Goal: Information Seeking & Learning: Learn about a topic

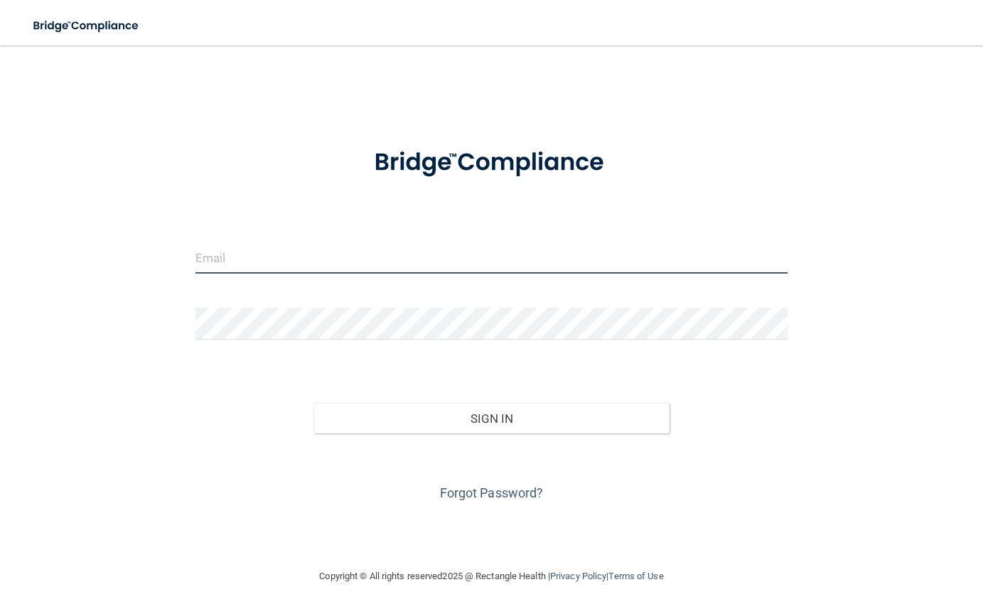
type input "[EMAIL_ADDRESS][DOMAIN_NAME]"
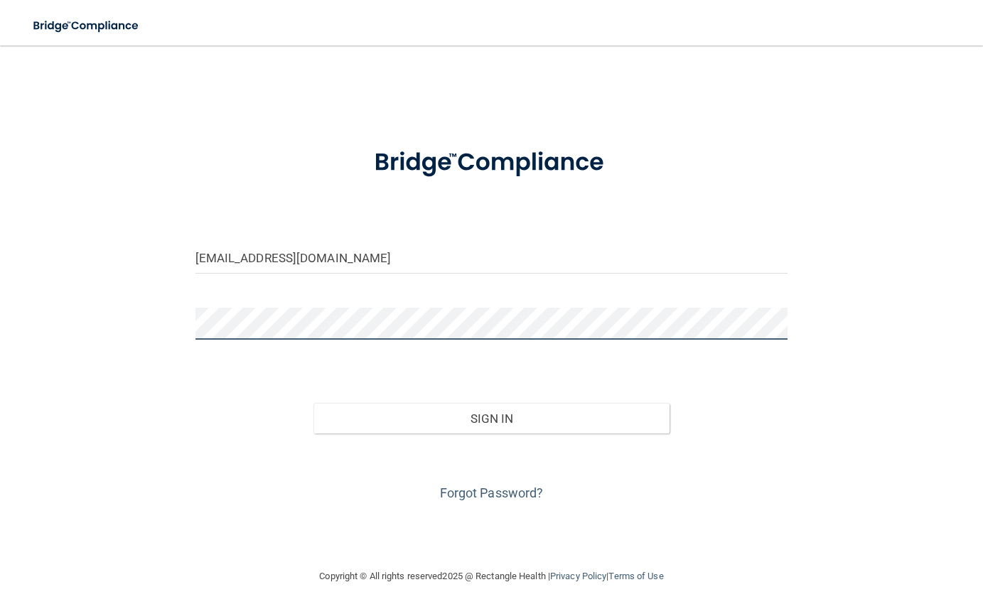
click at [491, 417] on button "Sign In" at bounding box center [490, 418] width 355 height 31
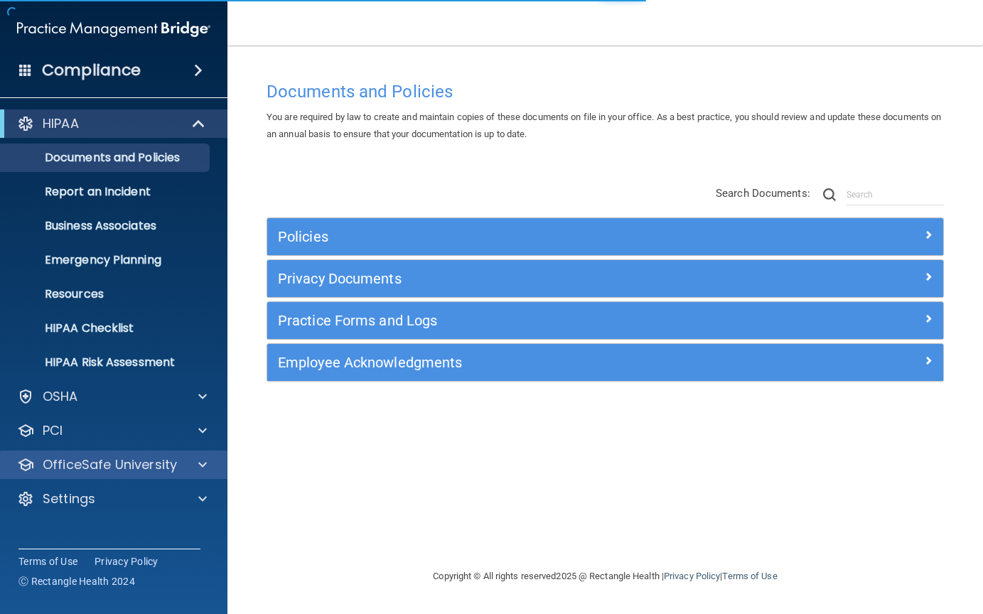
click at [175, 470] on p "OfficeSafe University" at bounding box center [110, 464] width 134 height 17
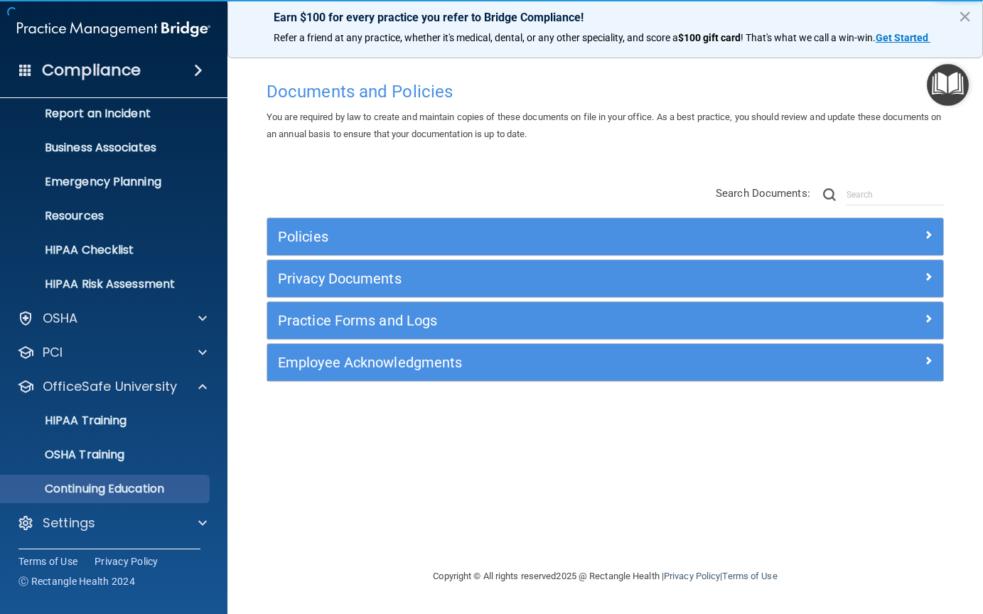
scroll to position [78, 0]
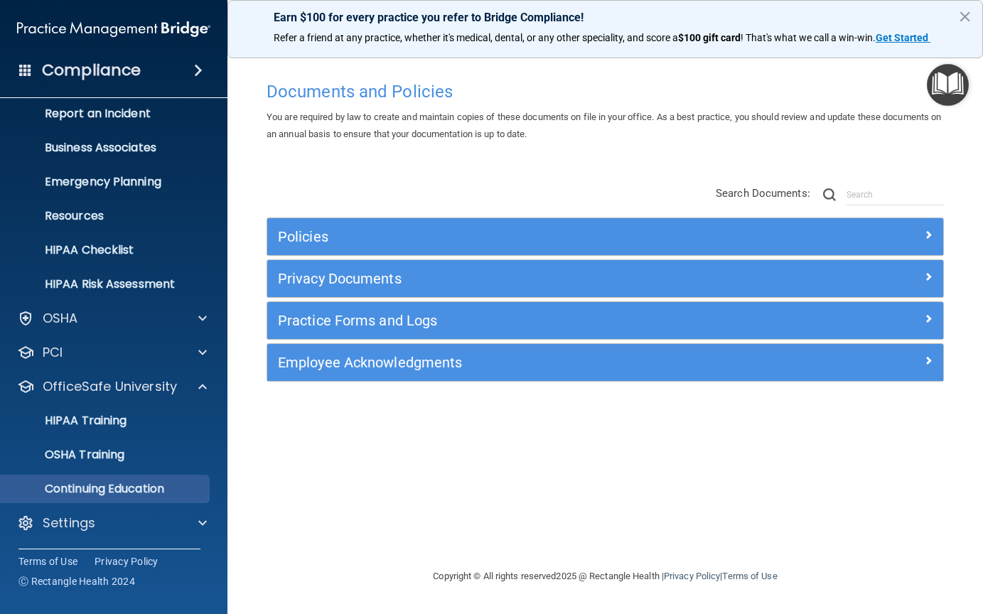
click at [104, 491] on p "Continuing Education" at bounding box center [106, 489] width 194 height 14
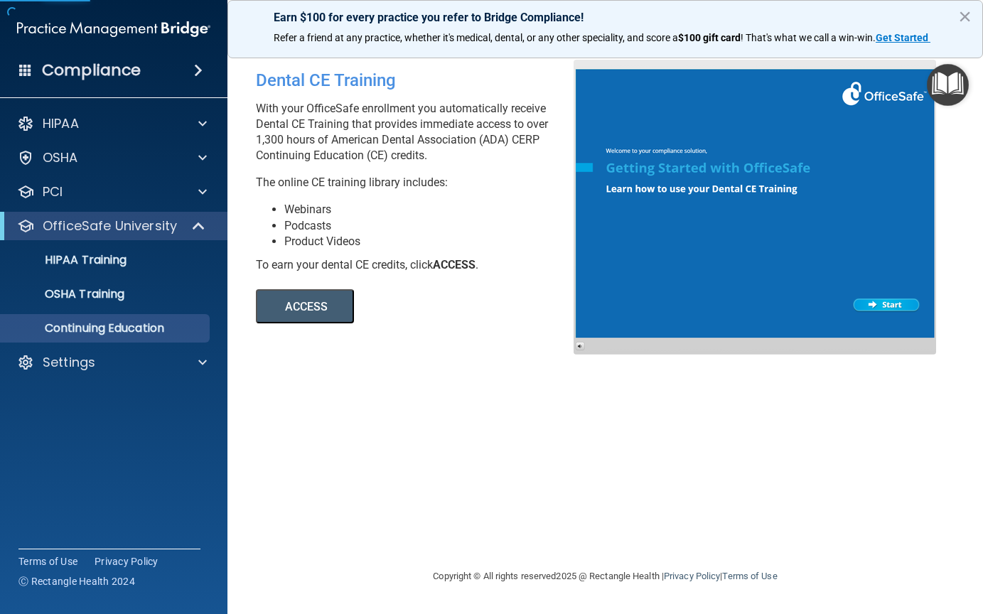
click at [297, 315] on button "ACCESS" at bounding box center [305, 306] width 98 height 34
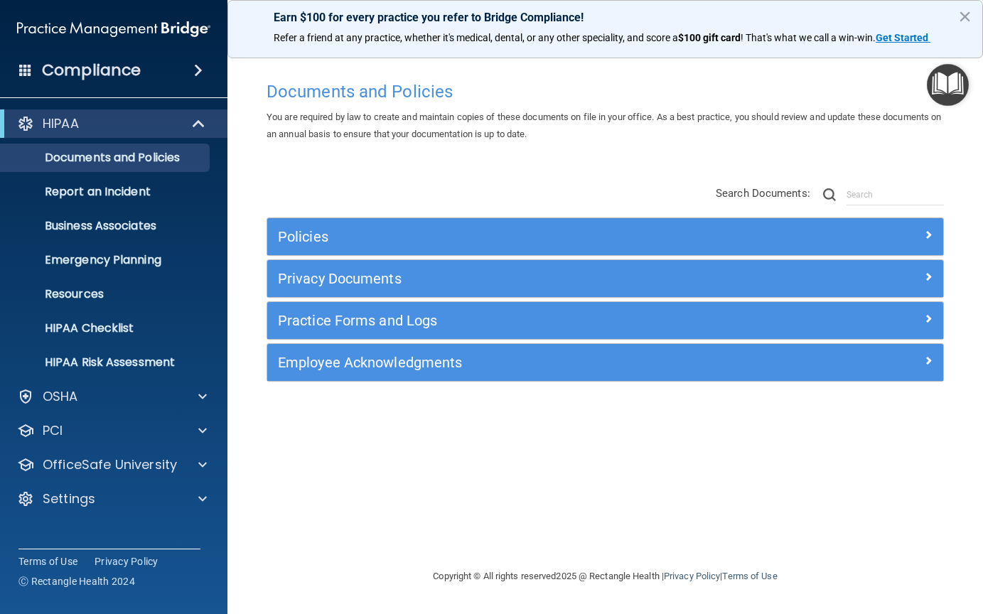
click at [173, 66] on div "Compliance" at bounding box center [113, 70] width 227 height 31
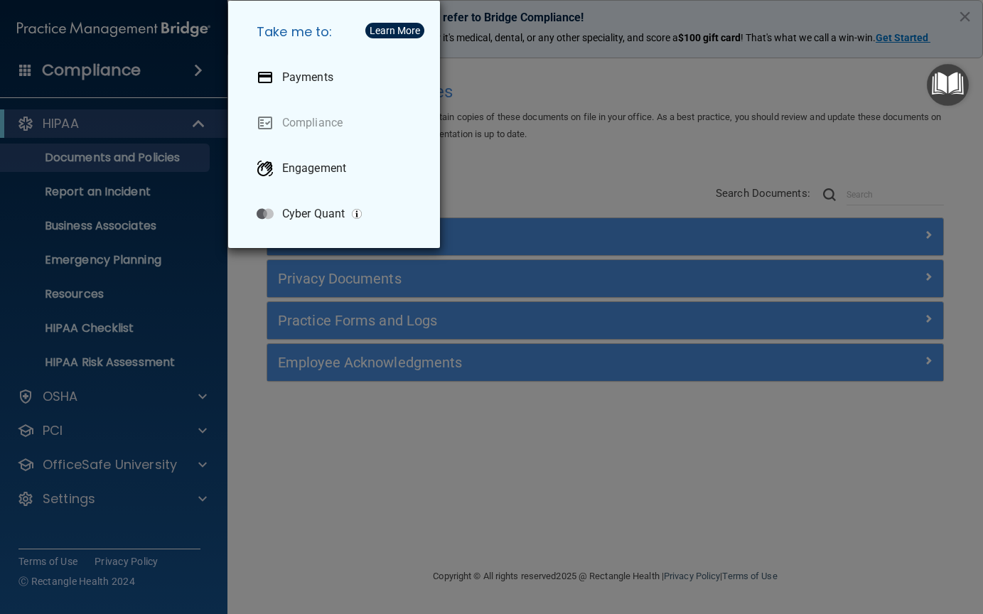
click at [129, 77] on div "Take me to: Payments Compliance Engagement Cyber Quant" at bounding box center [491, 307] width 983 height 614
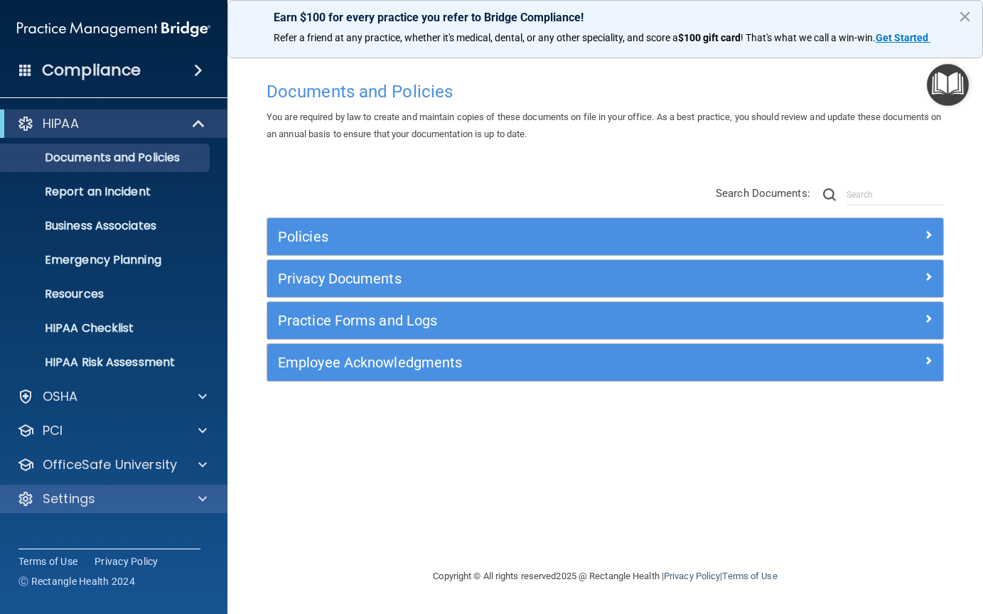
click at [79, 503] on p "Settings" at bounding box center [69, 498] width 53 height 17
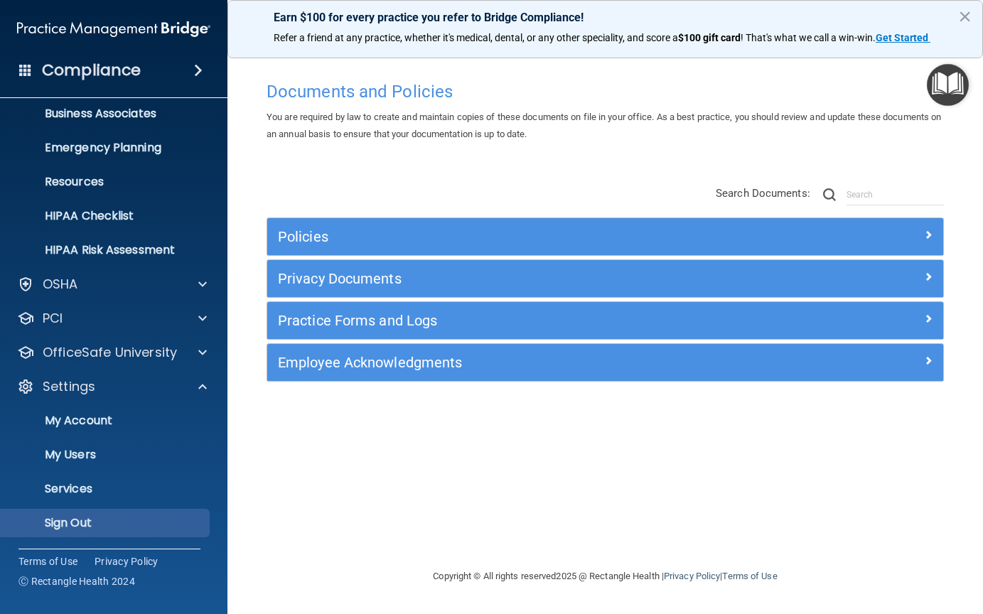
scroll to position [112, 0]
click at [71, 526] on p "Sign Out" at bounding box center [106, 523] width 194 height 14
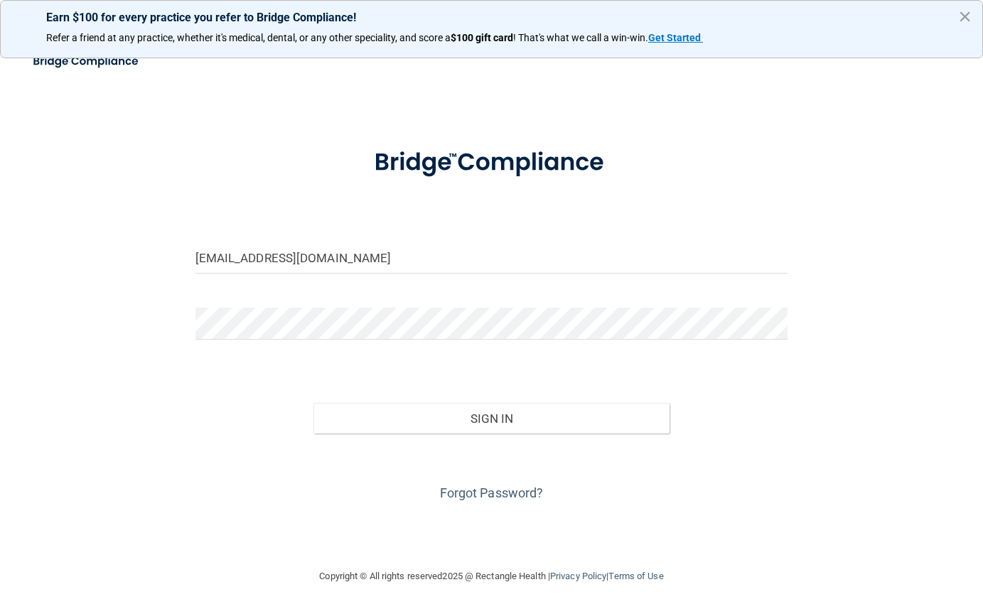
type input "[EMAIL_ADDRESS][DOMAIN_NAME]"
click at [475, 414] on button "Sign In" at bounding box center [490, 418] width 355 height 31
click at [410, 419] on button "Sign In" at bounding box center [490, 418] width 355 height 31
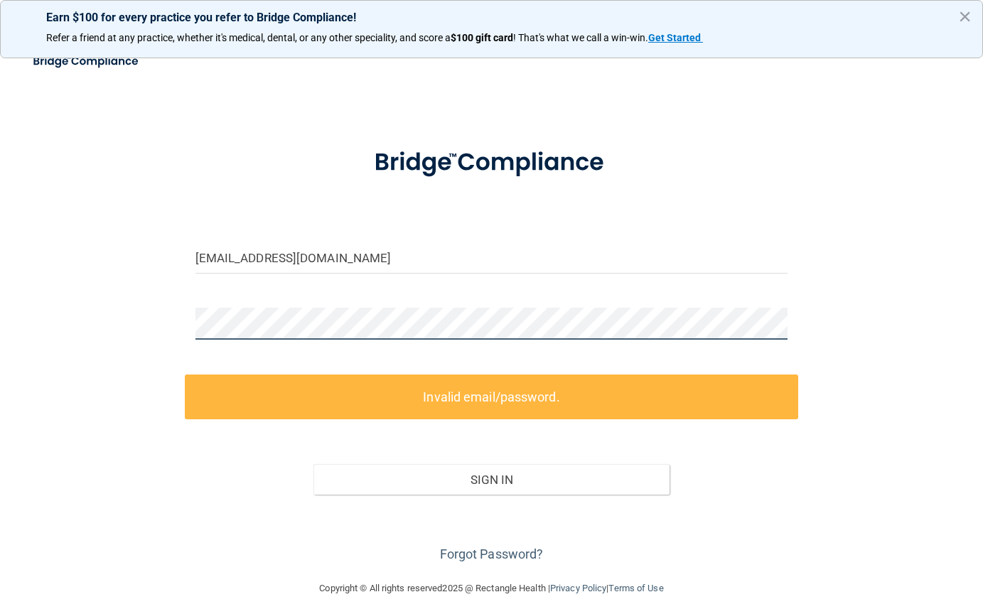
click at [95, 316] on div "[EMAIL_ADDRESS][DOMAIN_NAME] Invalid email/password. You don't have permission …" at bounding box center [491, 313] width 926 height 506
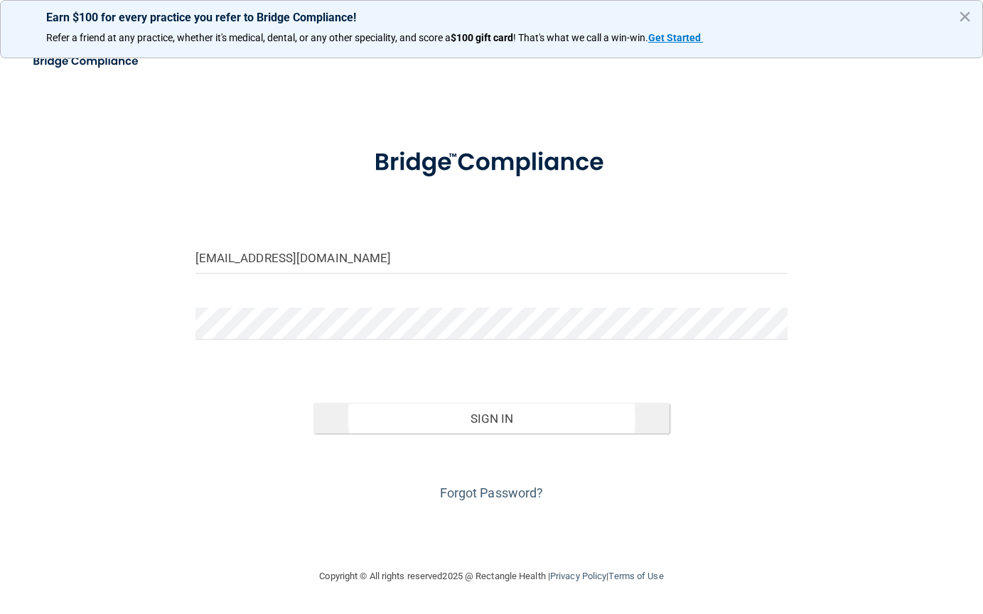
click at [368, 428] on button "Sign In" at bounding box center [490, 418] width 355 height 31
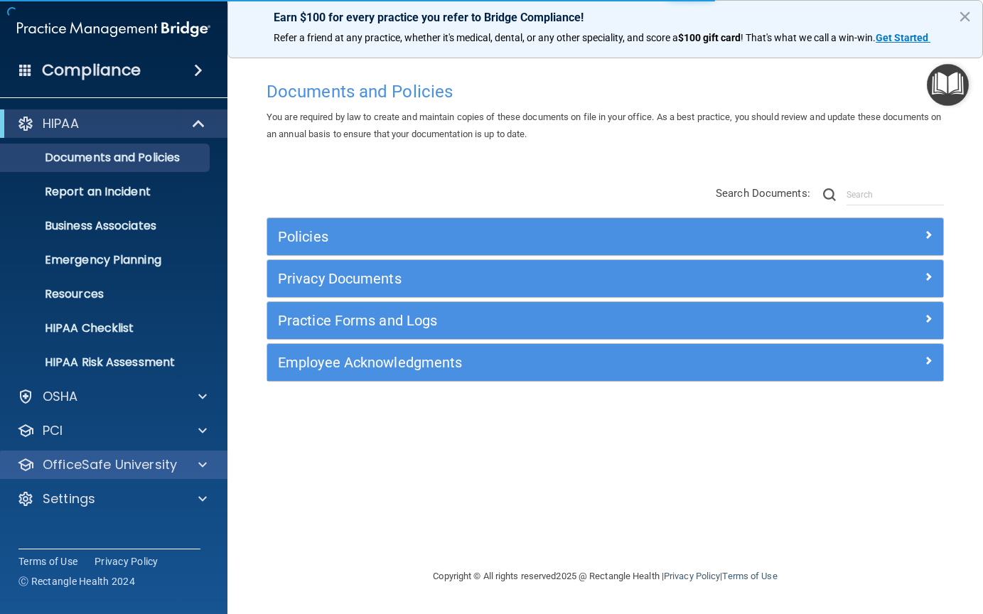
click at [84, 468] on p "OfficeSafe University" at bounding box center [110, 464] width 134 height 17
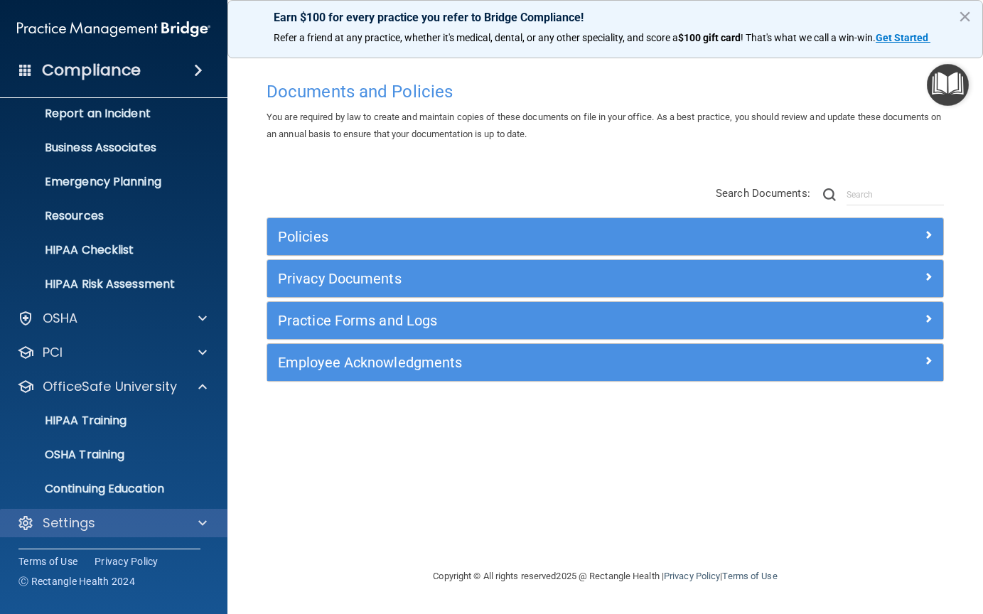
scroll to position [78, 0]
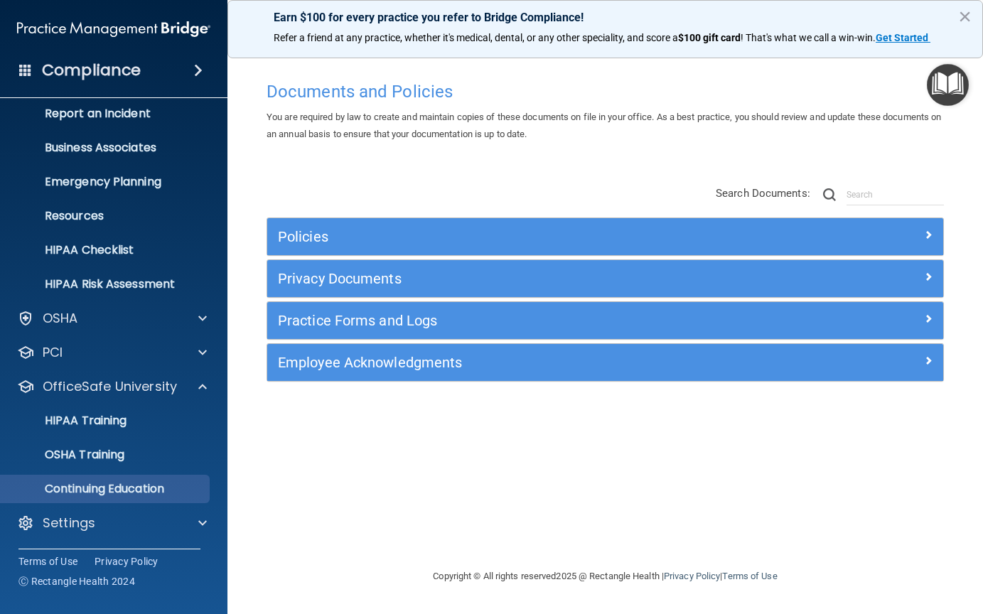
click at [76, 497] on link "Continuing Education" at bounding box center [98, 489] width 224 height 28
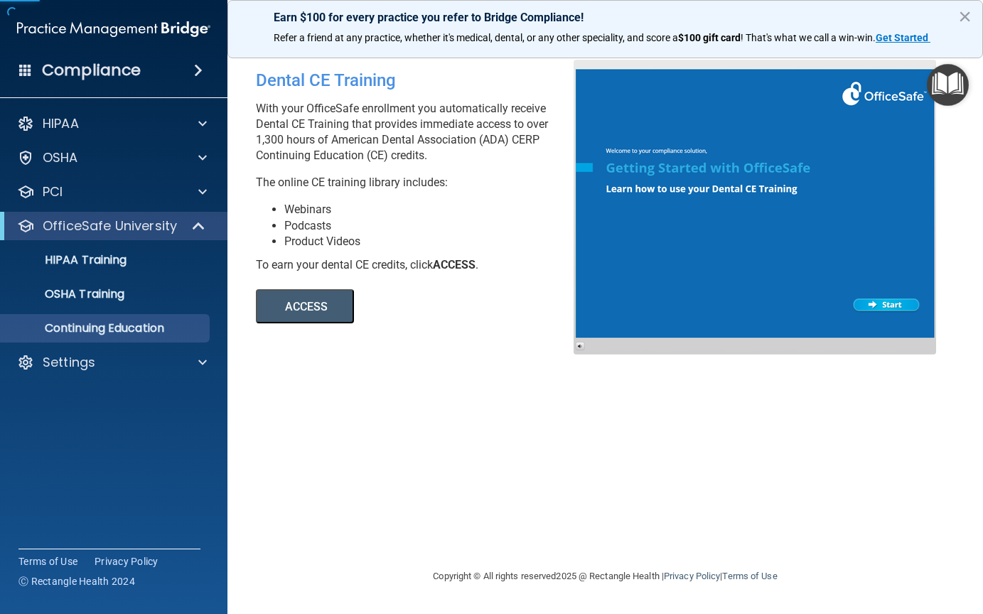
click at [321, 306] on button "ACCESS" at bounding box center [305, 306] width 98 height 34
